Goal: Information Seeking & Learning: Learn about a topic

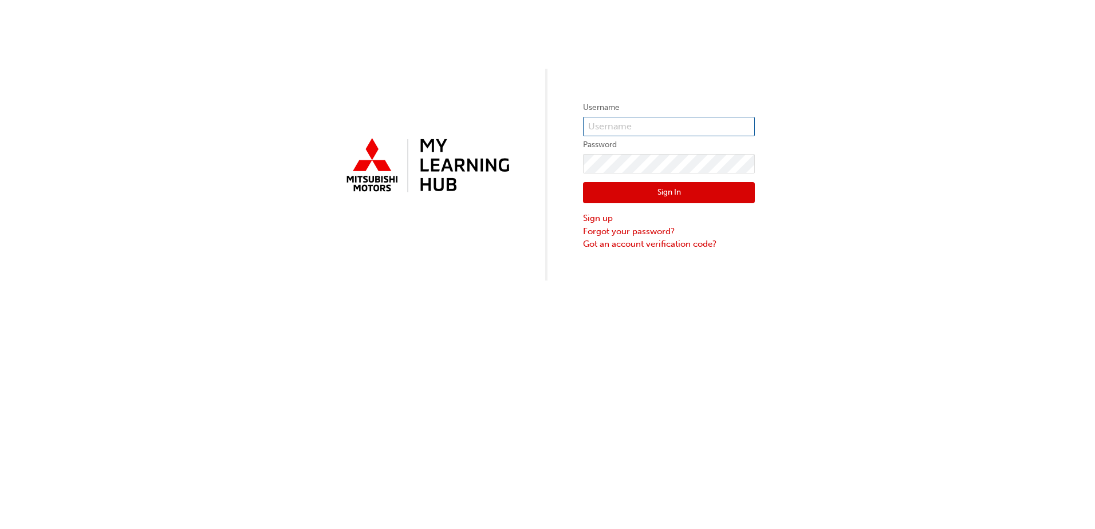
click at [641, 125] on input "text" at bounding box center [669, 126] width 172 height 19
type input "[EMAIL_ADDRESS][DOMAIN_NAME]"
click button "Sign In" at bounding box center [669, 193] width 172 height 22
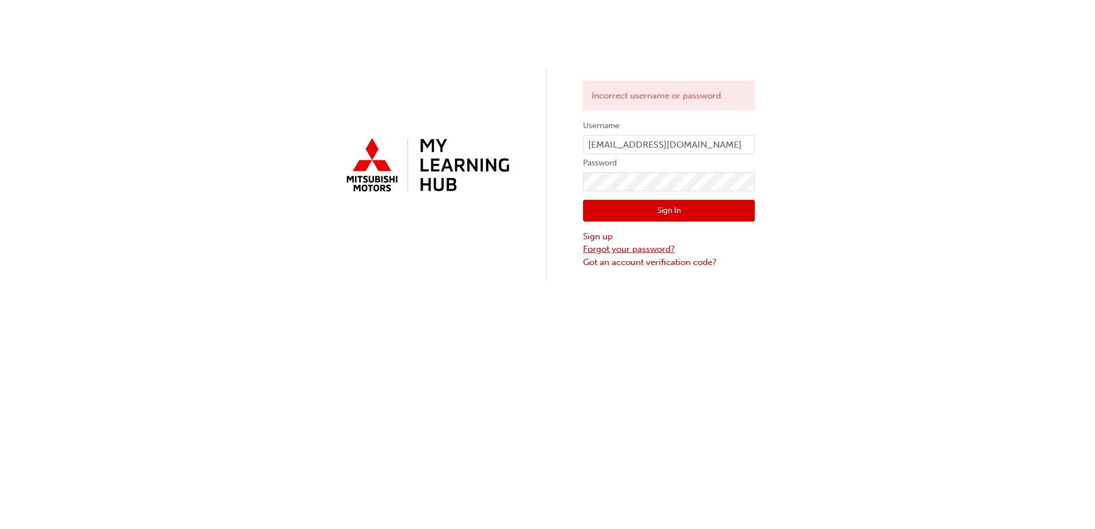
click at [658, 250] on link "Forgot your password?" at bounding box center [669, 249] width 172 height 13
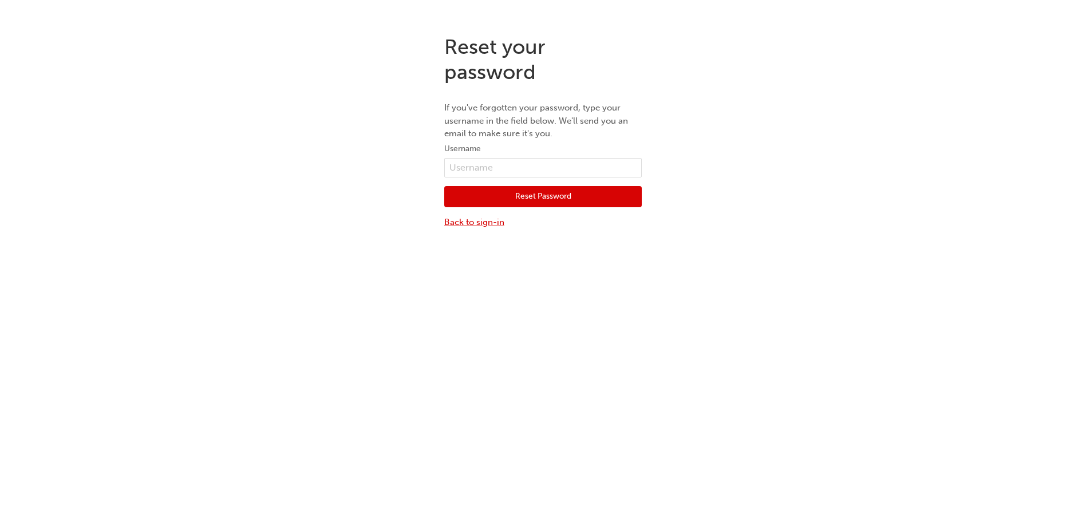
click at [475, 220] on link "Back to sign-in" at bounding box center [543, 222] width 198 height 13
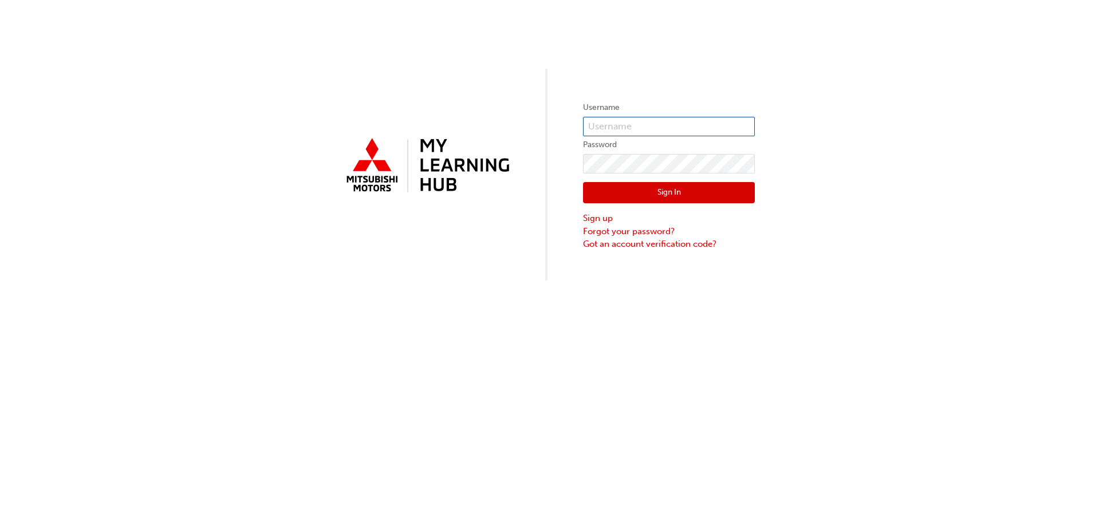
click at [643, 117] on input "text" at bounding box center [669, 126] width 172 height 19
type input "[EMAIL_ADDRESS][DOMAIN_NAME]"
click at [628, 231] on link "Forgot your password?" at bounding box center [669, 231] width 172 height 13
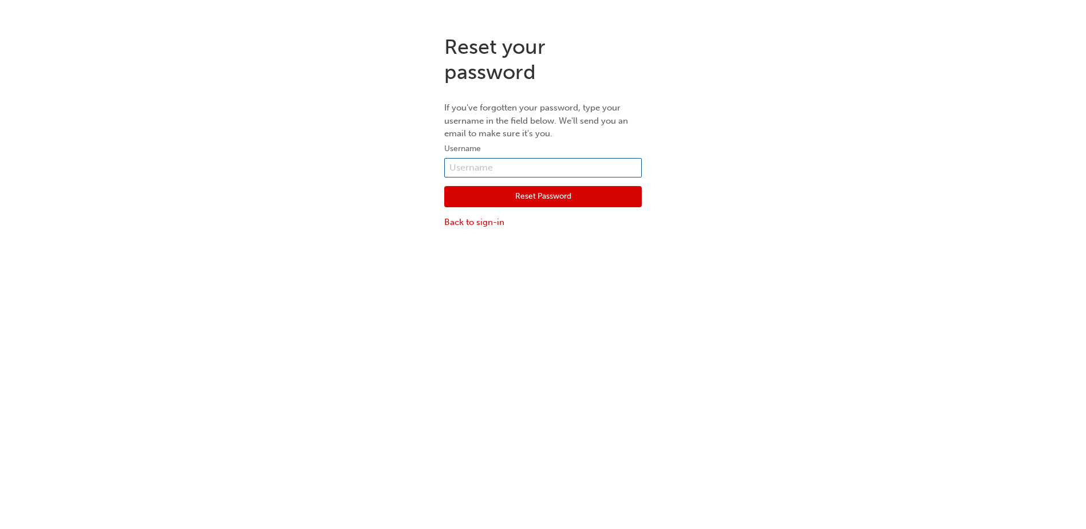
click at [484, 170] on input "text" at bounding box center [543, 167] width 198 height 19
type input "[EMAIL_ADDRESS][DOMAIN_NAME]"
click at [573, 199] on button "Reset Password" at bounding box center [543, 197] width 198 height 22
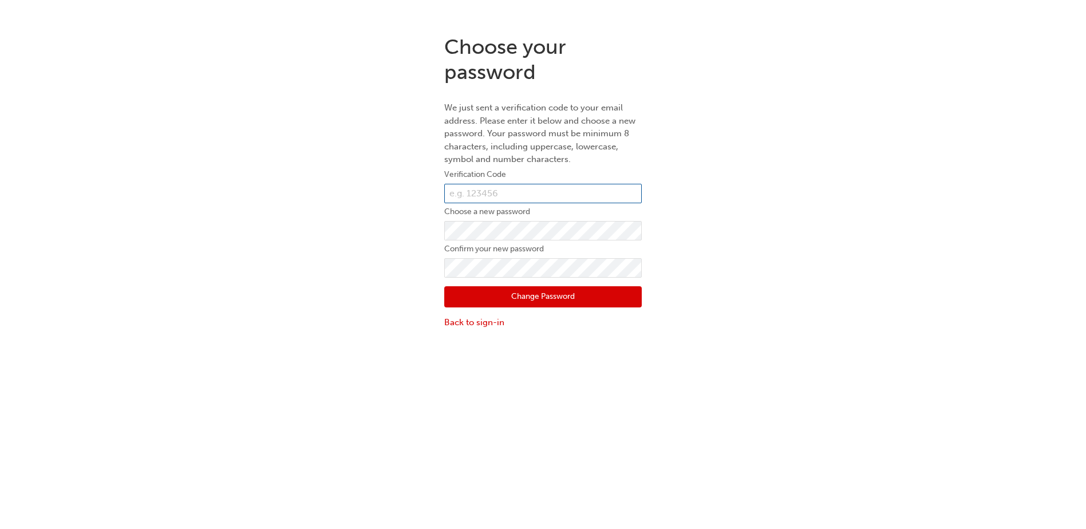
click at [503, 191] on input "text" at bounding box center [543, 193] width 198 height 19
type input "543456"
click at [565, 295] on button "Change Password" at bounding box center [543, 297] width 198 height 22
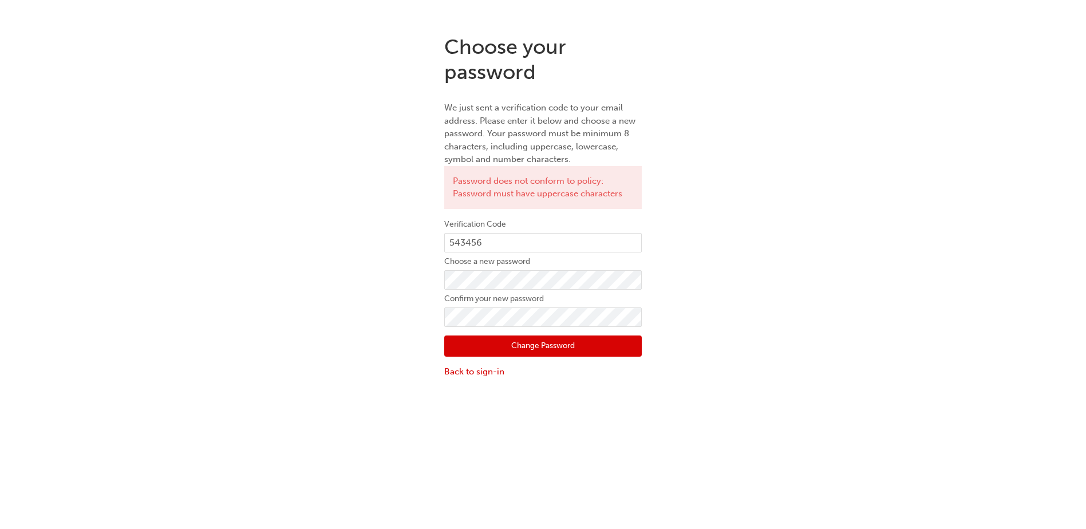
click at [531, 344] on button "Change Password" at bounding box center [543, 347] width 198 height 22
click at [531, 352] on button "Change Password" at bounding box center [543, 347] width 198 height 22
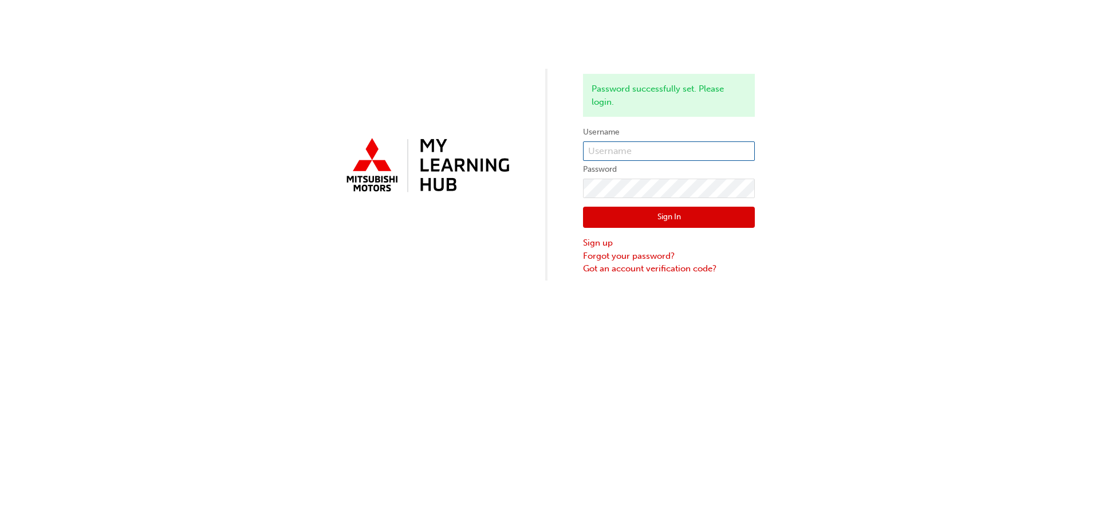
click at [620, 149] on input "text" at bounding box center [669, 150] width 172 height 19
type input "cliff.jackas@suttonschullora.com.au"
click at [693, 218] on button "Sign In" at bounding box center [669, 218] width 172 height 22
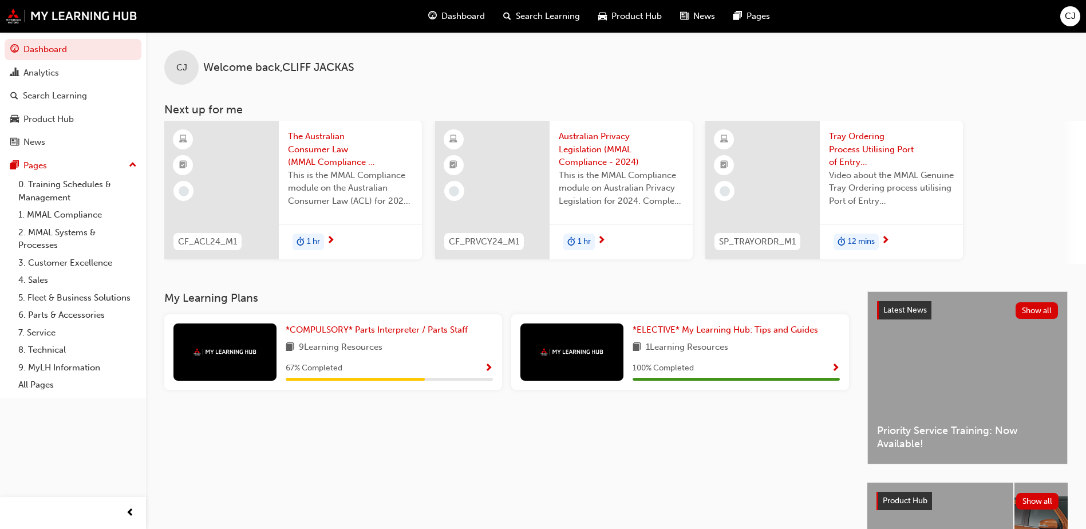
click at [488, 366] on span "Show Progress" at bounding box center [488, 369] width 9 height 10
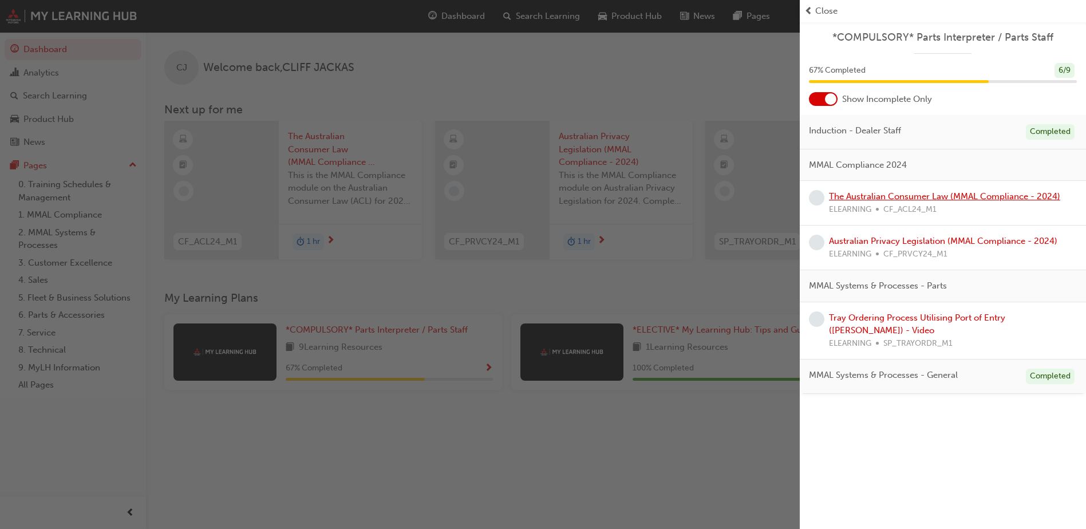
click at [957, 201] on link "The Australian Consumer Law (MMAL Compliance - 2024)" at bounding box center [944, 196] width 231 height 10
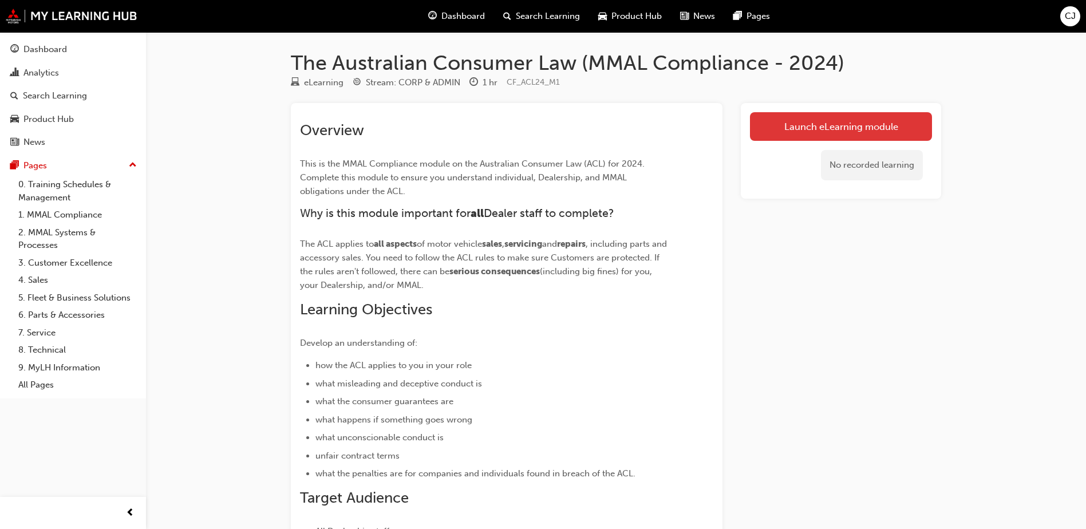
click at [881, 124] on link "Launch eLearning module" at bounding box center [841, 126] width 182 height 29
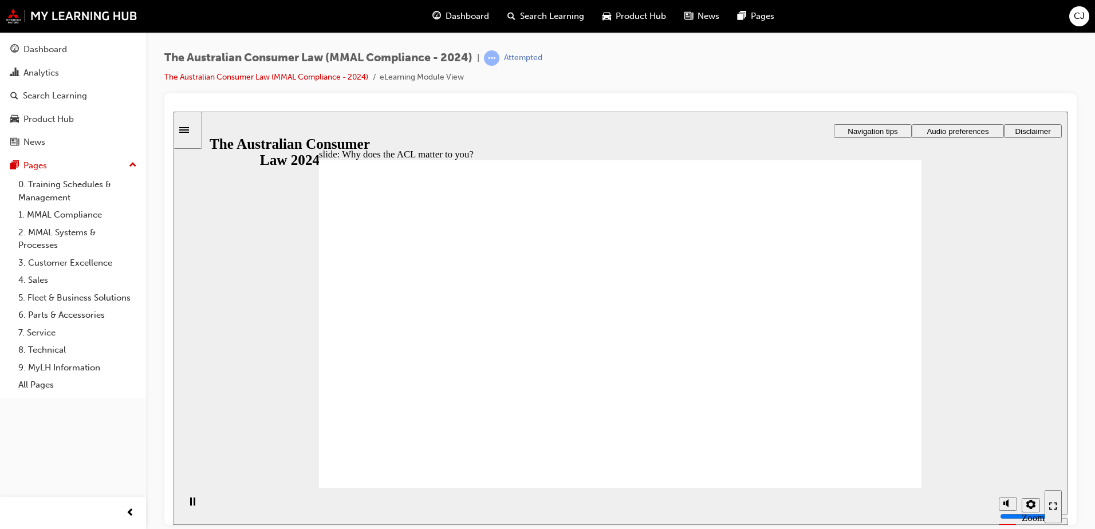
radio input "true"
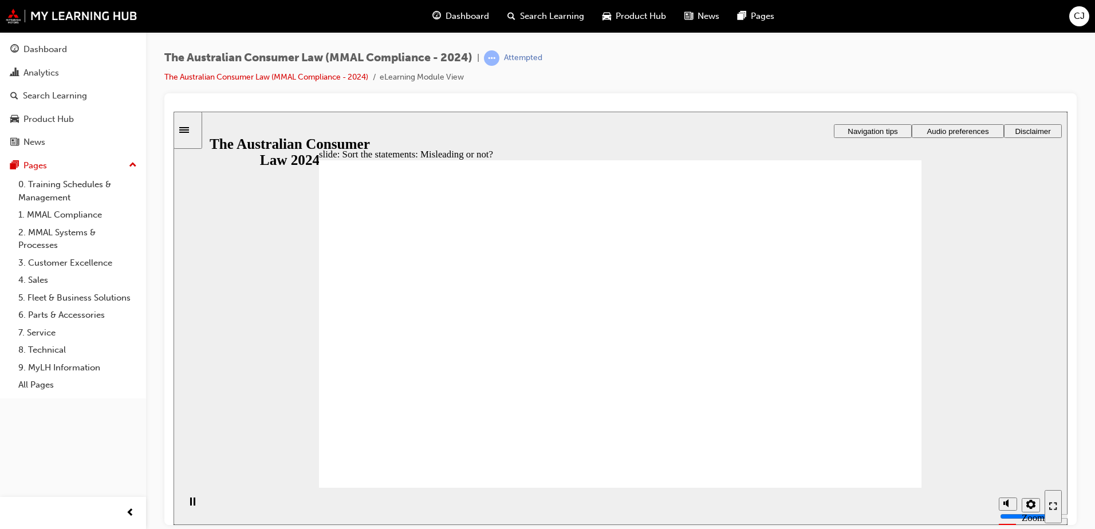
drag, startPoint x: 606, startPoint y: 269, endPoint x: 456, endPoint y: 374, distance: 183.6
drag, startPoint x: 667, startPoint y: 279, endPoint x: 690, endPoint y: 270, distance: 24.7
drag, startPoint x: 653, startPoint y: 275, endPoint x: 537, endPoint y: 384, distance: 159.2
drag, startPoint x: 533, startPoint y: 366, endPoint x: 773, endPoint y: 369, distance: 239.9
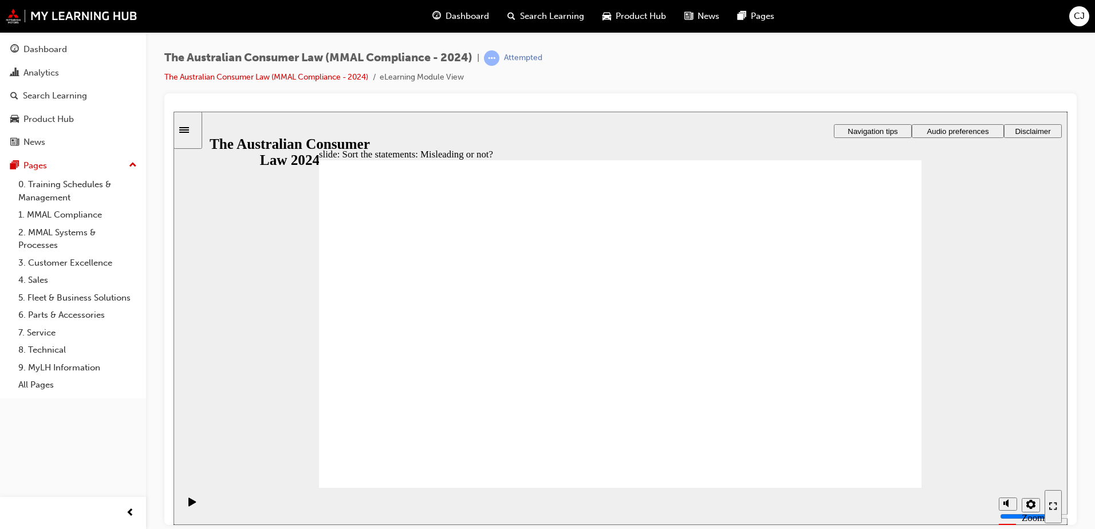
drag, startPoint x: 619, startPoint y: 281, endPoint x: 496, endPoint y: 384, distance: 160.1
drag, startPoint x: 638, startPoint y: 296, endPoint x: 769, endPoint y: 403, distance: 169.3
drag, startPoint x: 642, startPoint y: 290, endPoint x: 758, endPoint y: 402, distance: 160.7
drag, startPoint x: 731, startPoint y: 361, endPoint x: 478, endPoint y: 364, distance: 252.5
drag, startPoint x: 630, startPoint y: 283, endPoint x: 516, endPoint y: 386, distance: 154.4
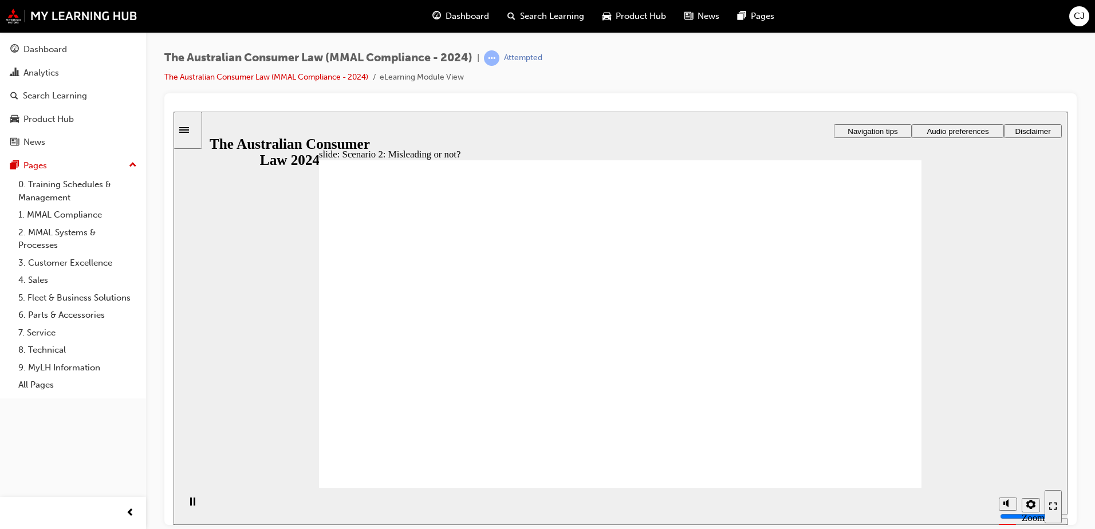
click at [609, 68] on div "The Australian Consumer Law (MMAL Compliance - 2024) | Attempted The Australian…" at bounding box center [620, 71] width 912 height 43
click at [597, 68] on div "The Australian Consumer Law (MMAL Compliance - 2024) | Attempted The Australian…" at bounding box center [620, 71] width 912 height 43
